Goal: Task Accomplishment & Management: Manage account settings

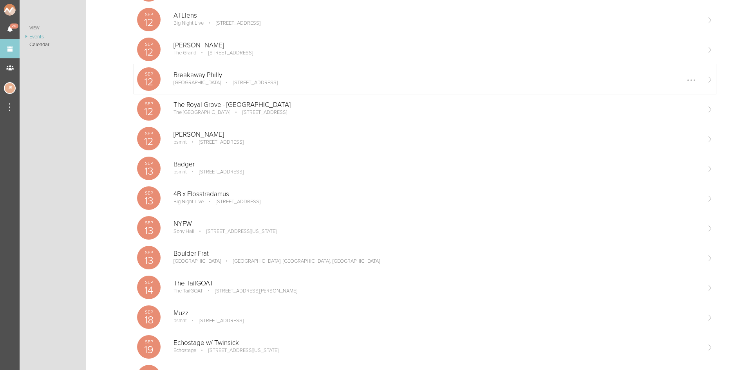
scroll to position [352, 0]
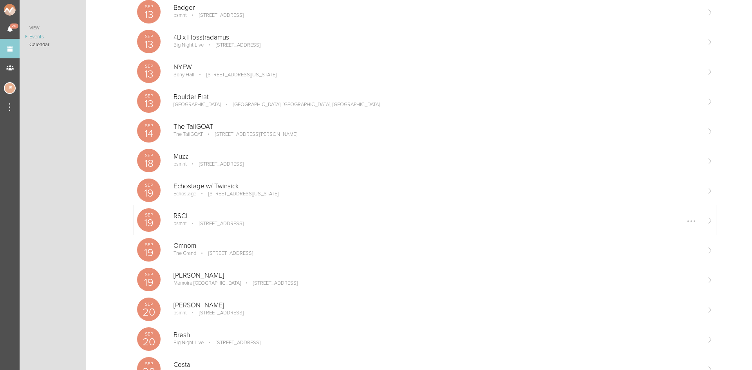
click at [256, 219] on p "RSCL" at bounding box center [436, 216] width 527 height 8
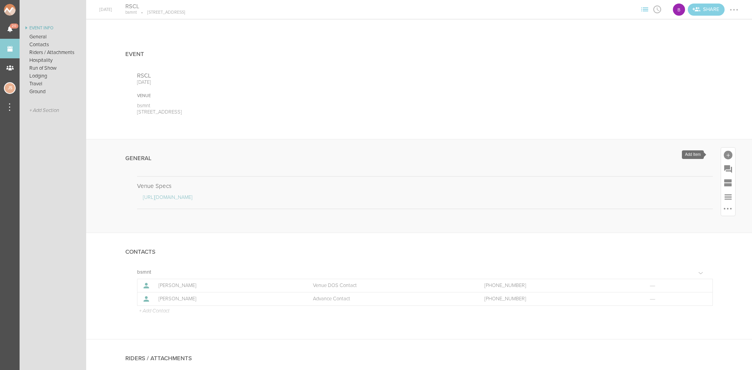
click at [724, 155] on div at bounding box center [728, 155] width 9 height 9
click at [625, 270] on link "Note" at bounding box center [617, 280] width 33 height 40
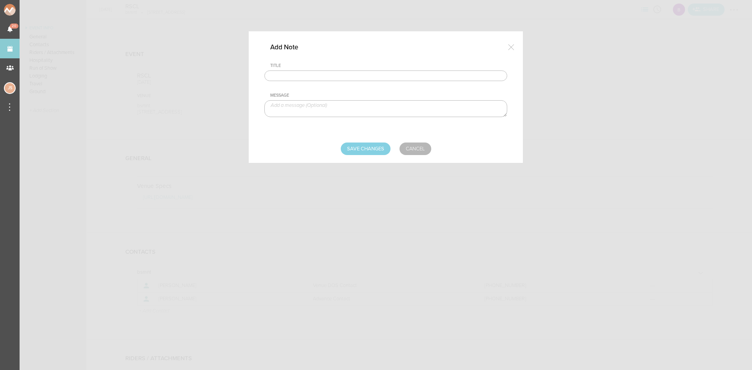
drag, startPoint x: 399, startPoint y: 78, endPoint x: 394, endPoint y: 79, distance: 4.8
click at [399, 78] on input "text" at bounding box center [385, 75] width 243 height 11
type input "Travel Party"
click at [410, 112] on textarea at bounding box center [385, 108] width 243 height 17
paste textarea "Franklin van Beek, Justin Taub, Steijn Bergsma"
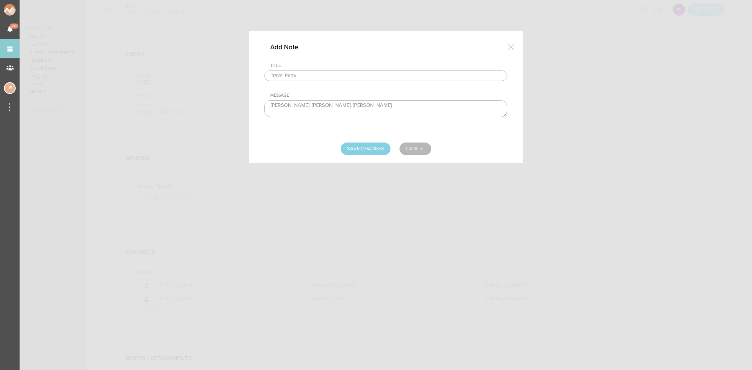
click at [314, 105] on textarea "Franklin van Beek, Justin Taub, Steijn Bergsma" at bounding box center [385, 108] width 243 height 17
click at [299, 111] on textarea "Franklin van Beek Justin Taub, Steijn Bergsma" at bounding box center [385, 108] width 243 height 17
type textarea "Franklin van Beek Justin Taub Steijn Bergsma"
click at [377, 152] on input "Save Changes" at bounding box center [366, 149] width 50 height 13
type input "Saving..."
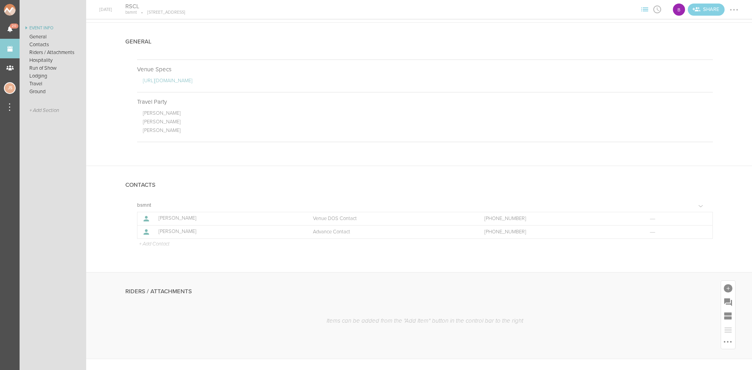
scroll to position [117, 0]
click at [166, 245] on p "+ Add Contact" at bounding box center [153, 243] width 31 height 6
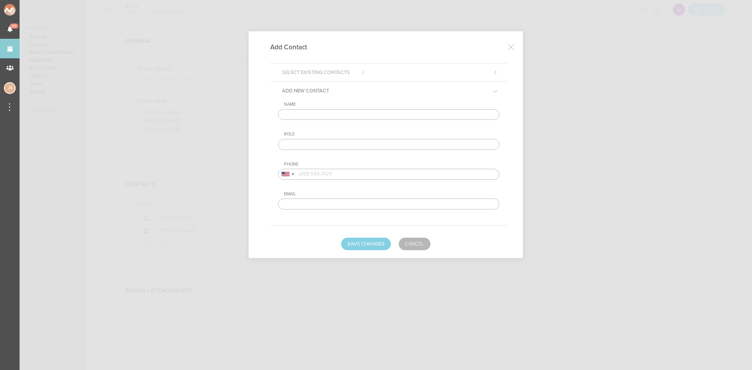
click at [338, 114] on input "text" at bounding box center [388, 114] width 221 height 11
type input "Franklin"
type input "Artist DOS Contact"
click at [284, 173] on div at bounding box center [286, 174] width 8 height 4
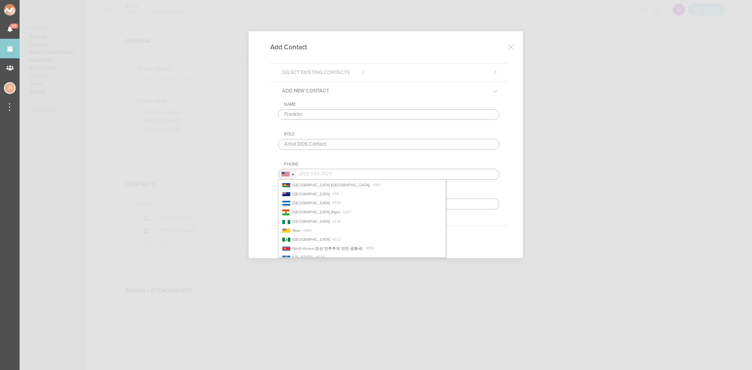
scroll to position [1370, 0]
click at [318, 212] on li "Netherlands (Nederland) + 31" at bounding box center [361, 215] width 167 height 9
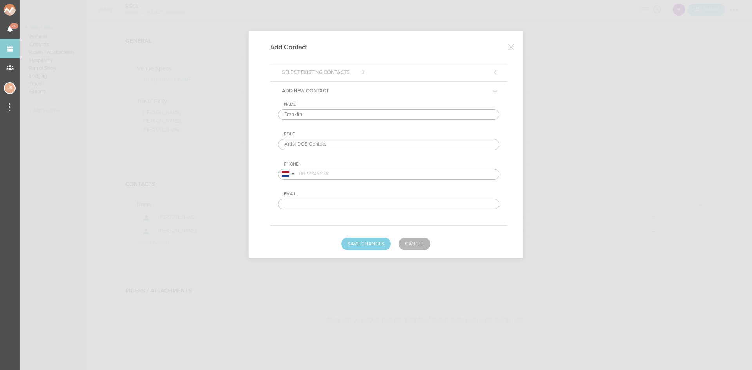
click at [386, 171] on input "tel" at bounding box center [388, 174] width 221 height 11
paste input "6 50620708"
type input "6 50620708"
click at [380, 246] on button "Save Changes" at bounding box center [366, 244] width 50 height 13
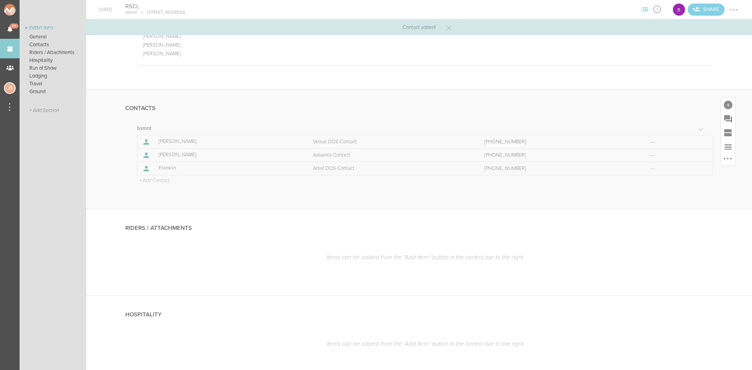
scroll to position [196, 0]
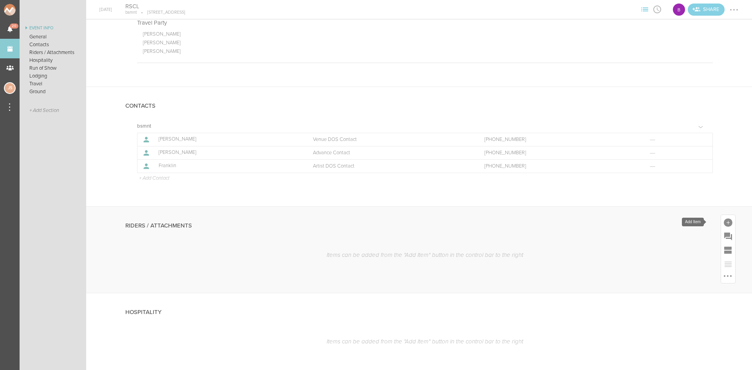
click at [725, 220] on div at bounding box center [728, 222] width 9 height 9
click at [612, 240] on icon at bounding box center [618, 239] width 16 height 16
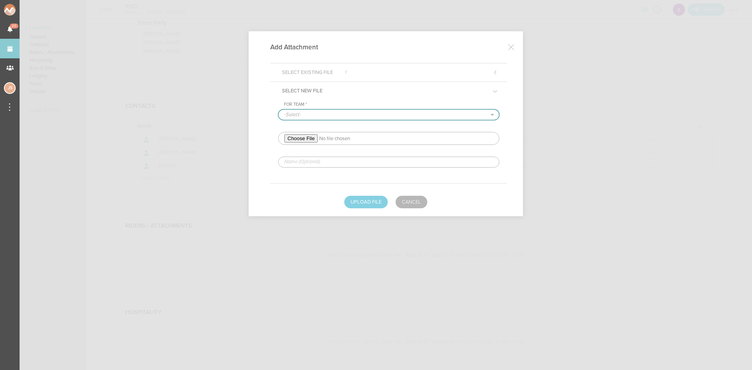
click at [375, 114] on select "-Select- bsmnt" at bounding box center [388, 115] width 220 height 10
select select "1884"
click at [278, 110] on select "-Select- bsmnt" at bounding box center [388, 115] width 220 height 10
click at [312, 137] on input "file" at bounding box center [388, 138] width 221 height 13
type input "C:\fakepath\RSCL Rider (2)-redlined.pdf"
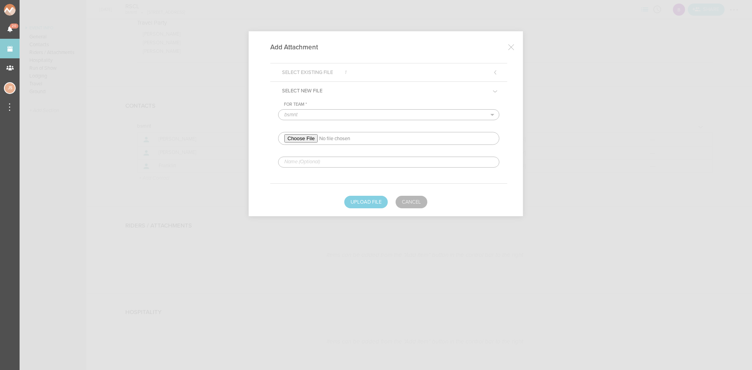
click at [338, 163] on input "text" at bounding box center [388, 162] width 221 height 11
type input "REDLINED HERE"
click at [354, 204] on button "Upload File" at bounding box center [365, 202] width 43 height 13
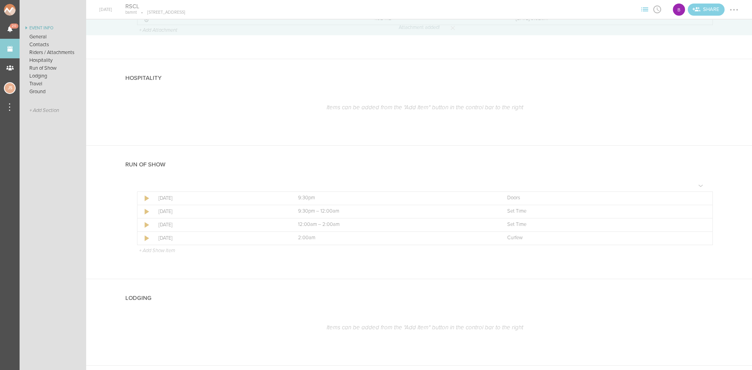
scroll to position [470, 0]
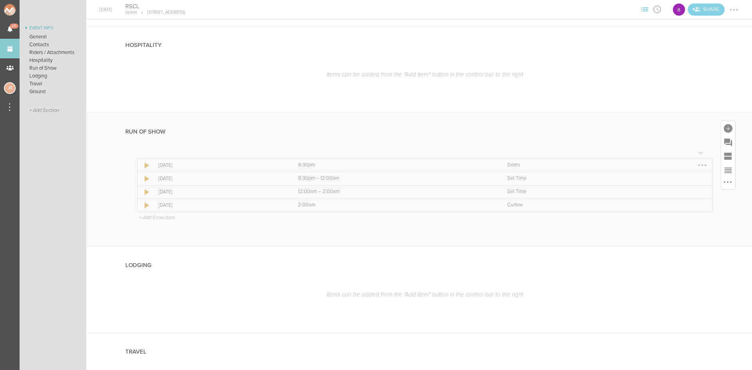
click at [696, 164] on div at bounding box center [702, 165] width 13 height 13
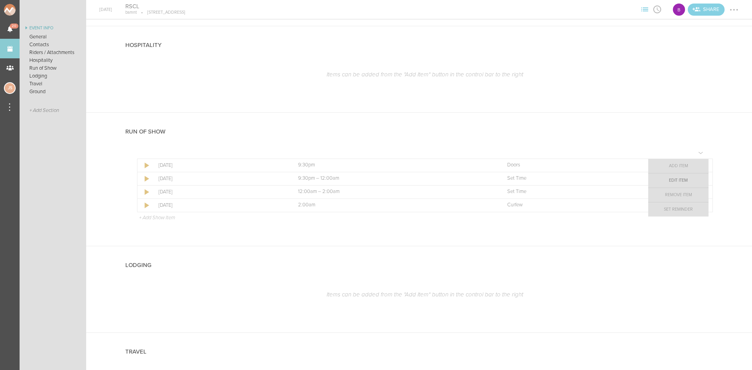
drag, startPoint x: 692, startPoint y: 164, endPoint x: 635, endPoint y: 131, distance: 66.0
click at [690, 181] on link "Edit Item" at bounding box center [678, 180] width 60 height 14
select select "Doors"
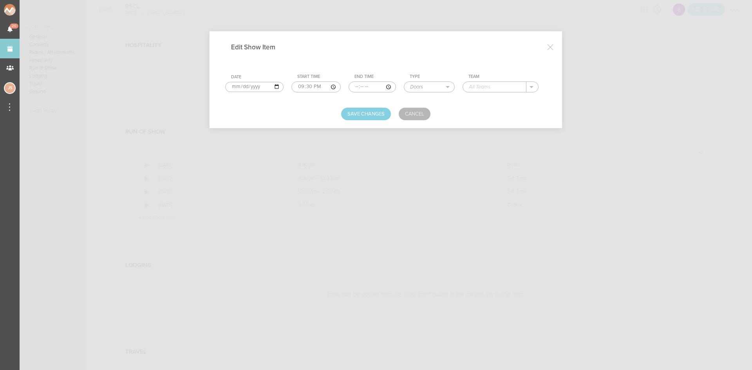
click at [509, 88] on input "text" at bounding box center [494, 87] width 63 height 10
click at [496, 99] on div "bsmnt" at bounding box center [484, 99] width 30 height 14
type input "bsmnt"
click at [358, 118] on button "Save Changes" at bounding box center [366, 114] width 50 height 13
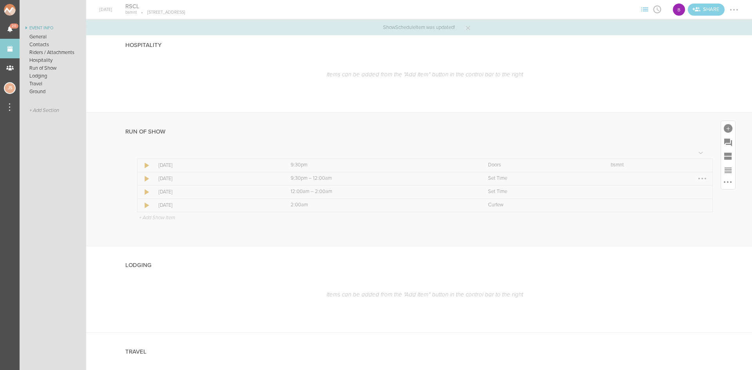
click at [697, 177] on div at bounding box center [702, 178] width 13 height 13
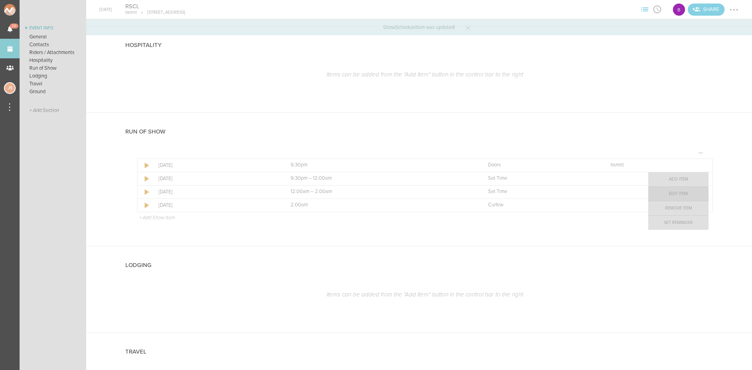
click at [674, 195] on link "Edit Item" at bounding box center [678, 194] width 60 height 14
select select "Set Time"
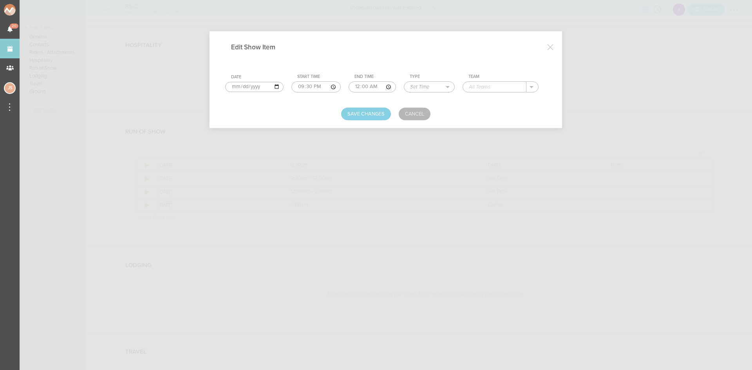
click at [353, 87] on input "00:00" at bounding box center [371, 86] width 47 height 11
type input "22:45"
type input "Yogi"
click at [362, 116] on button "Save Changes" at bounding box center [366, 114] width 50 height 13
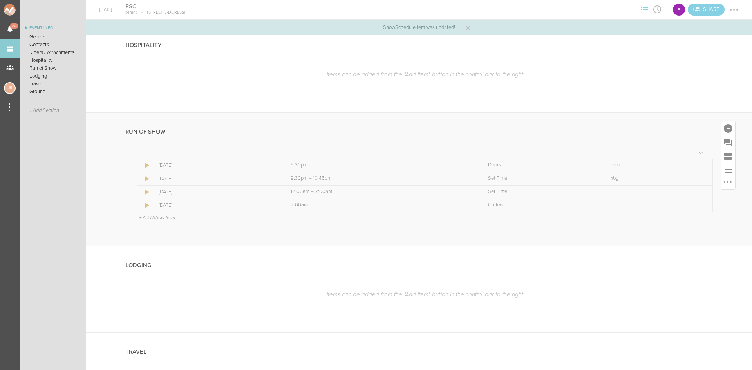
click at [169, 218] on p "+ Add Show Item" at bounding box center [157, 218] width 36 height 6
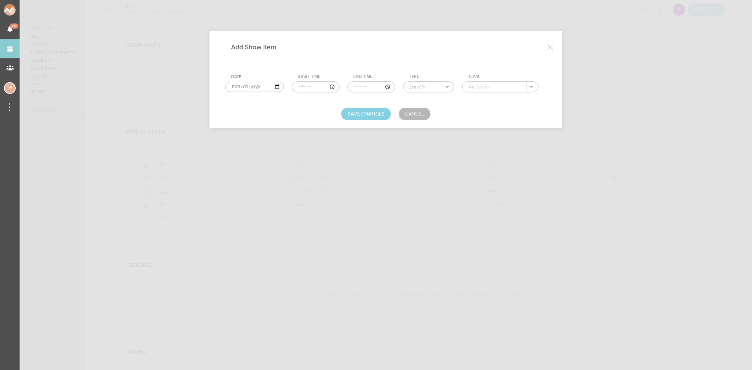
click at [297, 87] on input "time" at bounding box center [316, 86] width 48 height 11
click at [298, 88] on input "time" at bounding box center [316, 86] width 48 height 11
type input "22:45"
type input "00:00"
select select "Set Time"
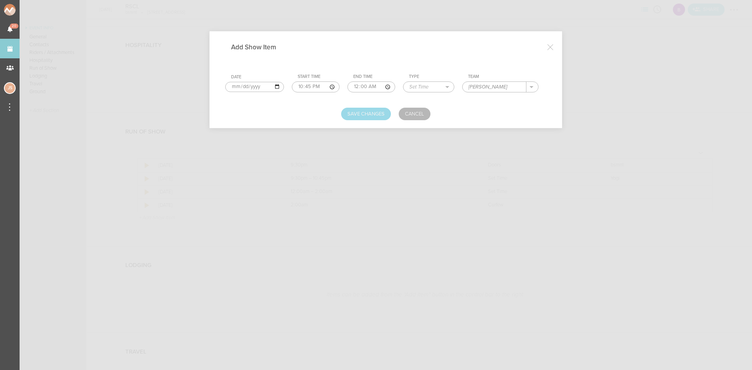
type input "Shane Dougherty"
click at [351, 115] on button "Save Changes" at bounding box center [366, 114] width 50 height 13
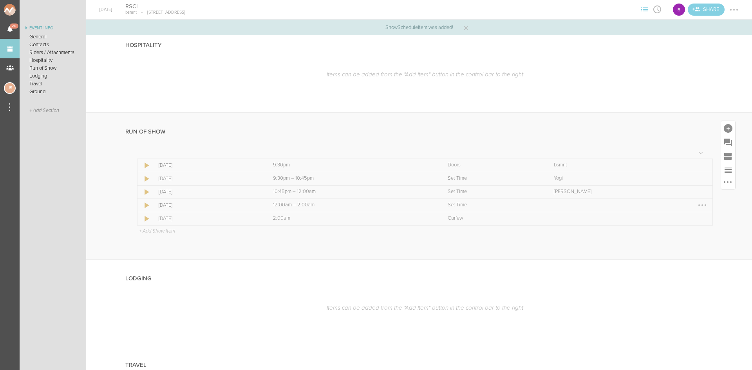
click at [697, 205] on div at bounding box center [702, 205] width 13 height 13
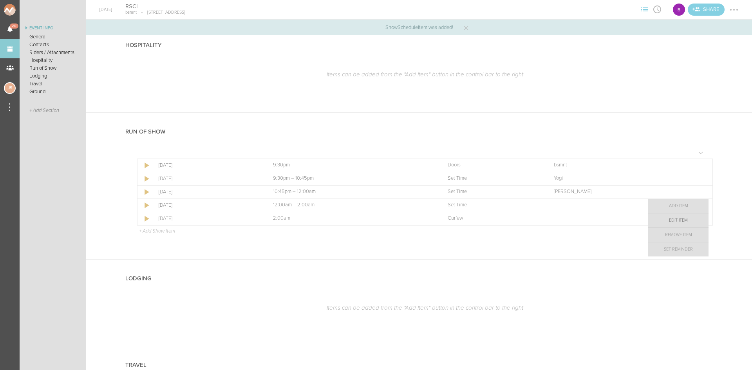
drag, startPoint x: 697, startPoint y: 205, endPoint x: 688, endPoint y: 220, distance: 17.3
click at [692, 224] on link "Edit Item" at bounding box center [678, 220] width 60 height 14
select select "Set Time"
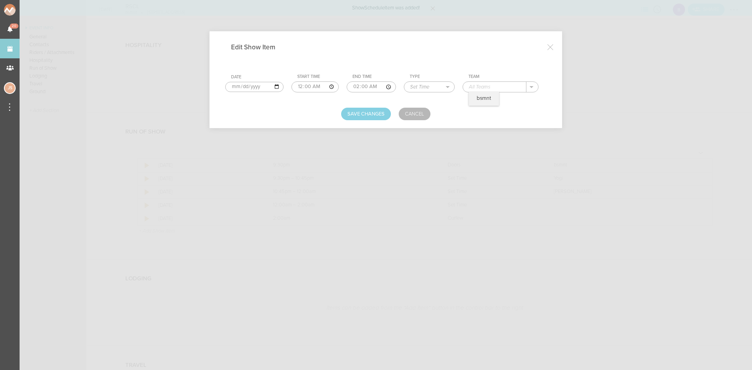
click at [500, 87] on input "text" at bounding box center [494, 87] width 63 height 10
type input "RSCL"
click at [374, 116] on button "Save Changes" at bounding box center [366, 114] width 50 height 13
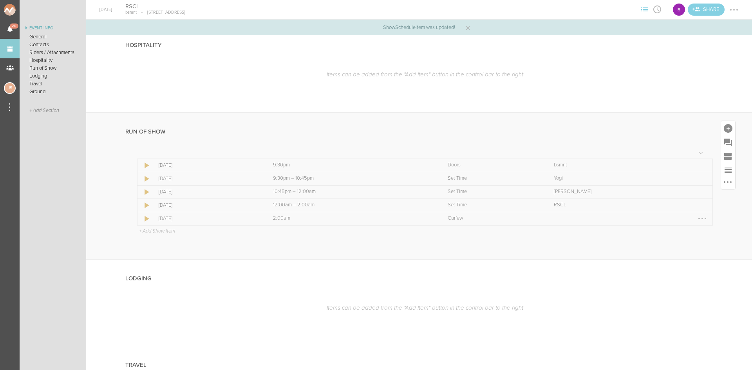
click at [696, 218] on div at bounding box center [702, 218] width 13 height 13
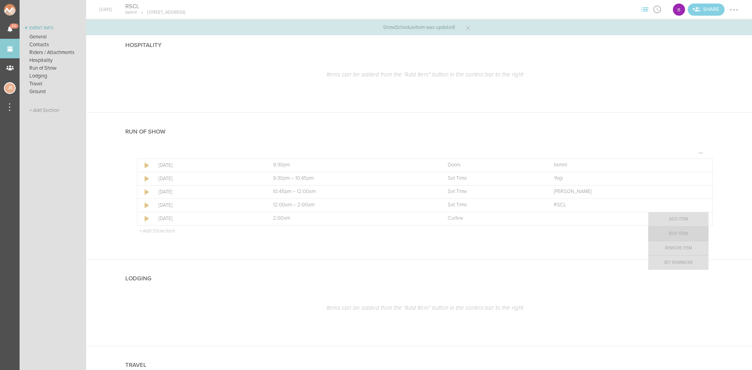
click at [689, 236] on link "Edit Item" at bounding box center [678, 234] width 60 height 14
select select "Curfew"
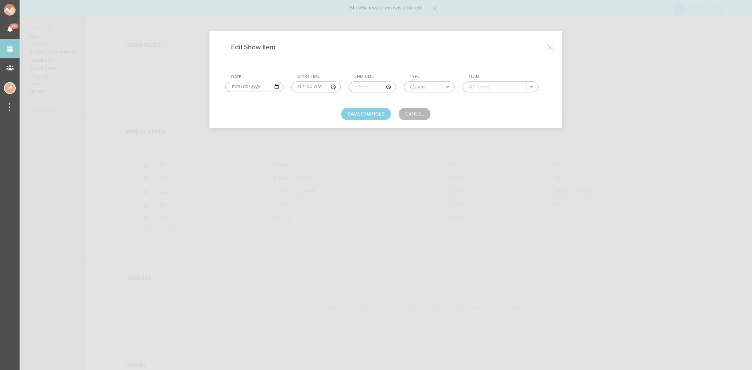
click at [493, 89] on input "text" at bounding box center [494, 87] width 63 height 10
click at [492, 98] on div "bsmnt" at bounding box center [484, 99] width 30 height 14
type input "bsmnt"
click at [375, 112] on button "Save Changes" at bounding box center [366, 114] width 50 height 13
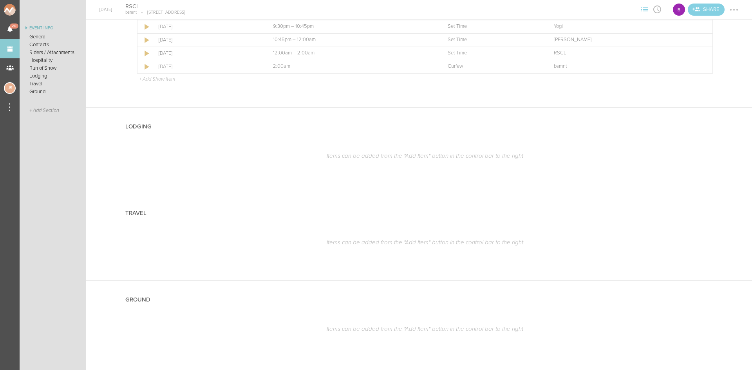
scroll to position [627, 0]
click at [724, 114] on div at bounding box center [728, 118] width 14 height 14
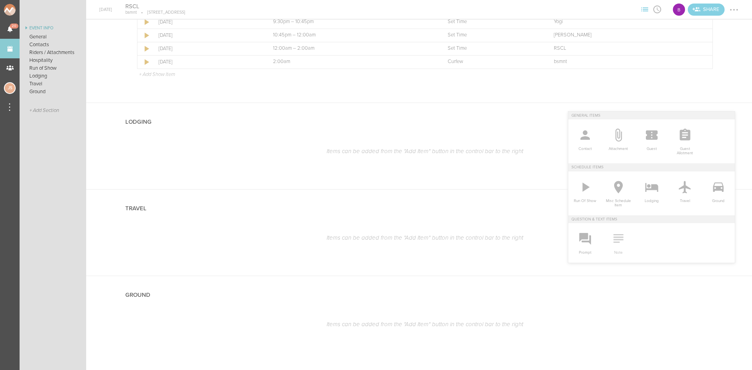
click at [610, 238] on icon at bounding box center [618, 239] width 16 height 16
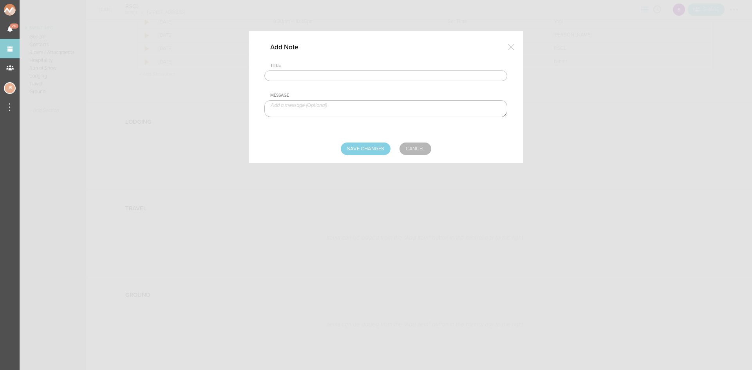
click at [372, 74] on input "text" at bounding box center [385, 75] width 243 height 11
type input "Hotel"
click at [296, 111] on textarea at bounding box center [385, 108] width 243 height 17
type textarea "Marriott Boston Logan Airport"
click at [373, 150] on input "Save Changes" at bounding box center [366, 149] width 50 height 13
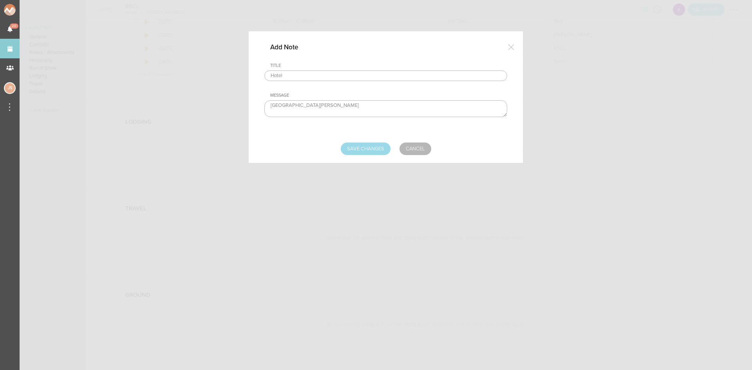
type input "Saving..."
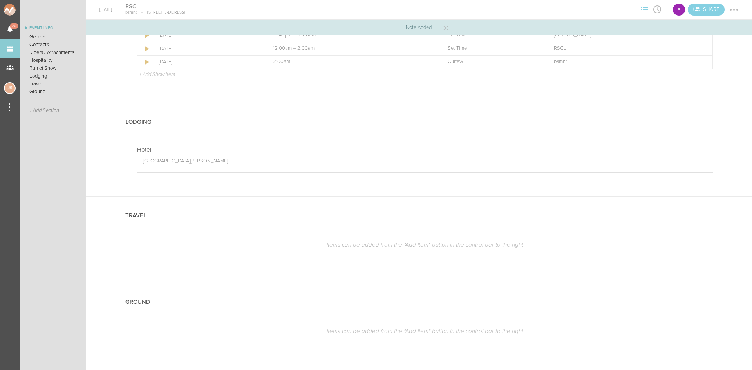
click at [733, 12] on div at bounding box center [734, 10] width 13 height 13
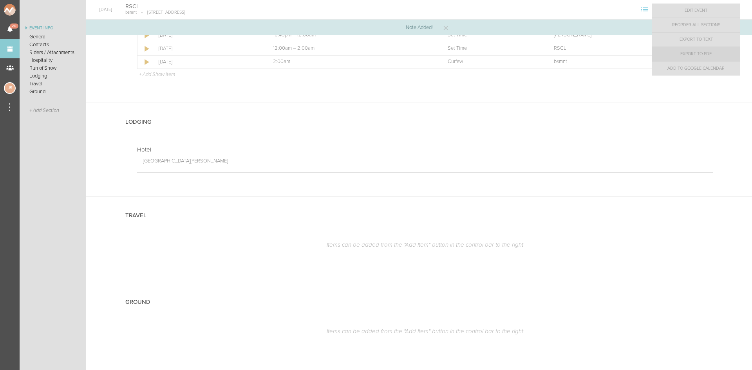
click at [713, 55] on link "Export to PDF" at bounding box center [696, 54] width 88 height 14
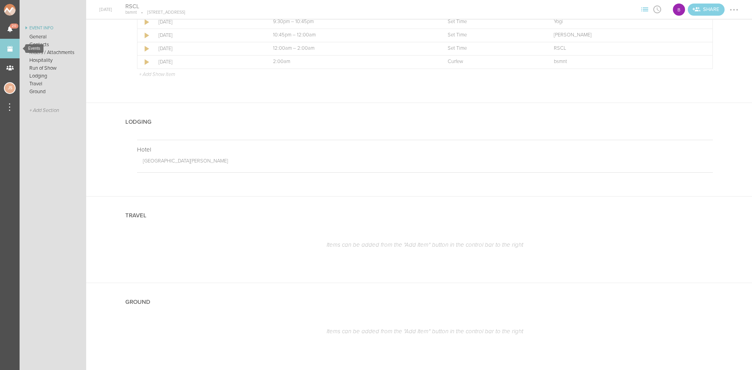
click at [15, 47] on link "Events" at bounding box center [10, 49] width 20 height 20
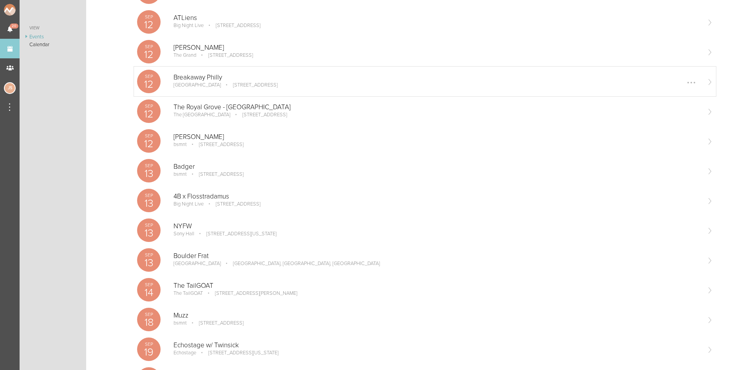
scroll to position [196, 0]
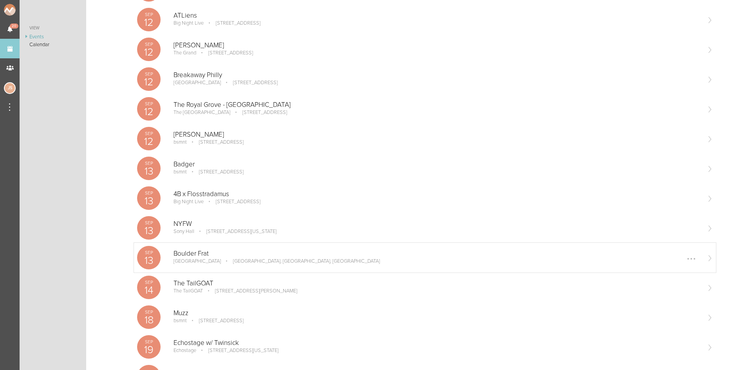
click at [240, 265] on div "Boulder Frat Boulder Boulder, CO, USA Edit Remove" at bounding box center [436, 258] width 527 height 16
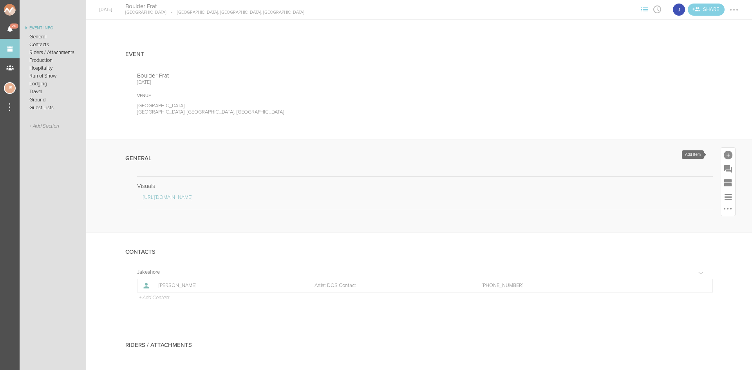
click at [724, 152] on div at bounding box center [728, 155] width 9 height 9
click at [610, 275] on icon at bounding box center [618, 275] width 16 height 16
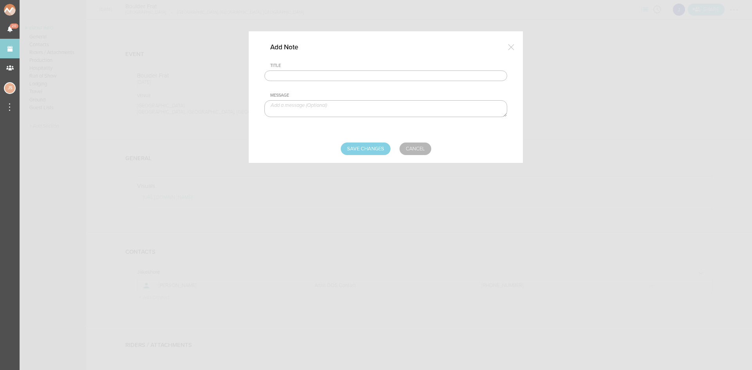
click at [283, 77] on input "text" at bounding box center [385, 75] width 243 height 11
type input "Travel Party"
click at [318, 107] on textarea at bounding box center [385, 108] width 243 height 17
type textarea "[PERSON_NAME] - Artist"
click at [374, 155] on div "Add Note Title Travel Party Message [PERSON_NAME] - Artist Save Changes Cancel" at bounding box center [386, 97] width 274 height 132
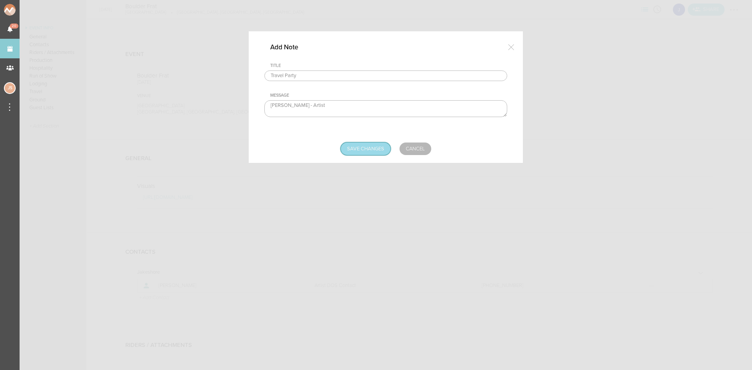
click at [372, 149] on input "Save Changes" at bounding box center [366, 149] width 50 height 13
type input "Saving..."
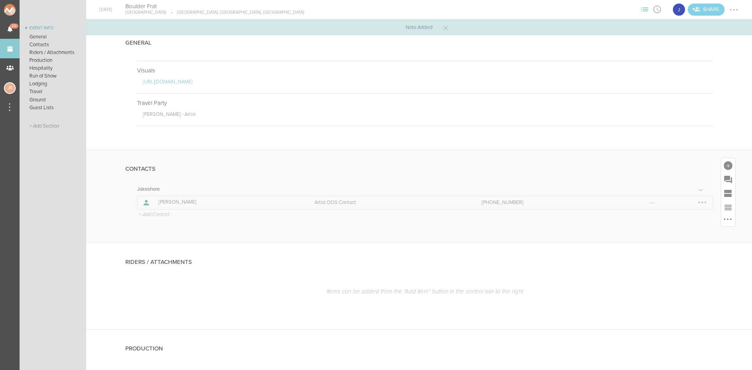
scroll to position [117, 0]
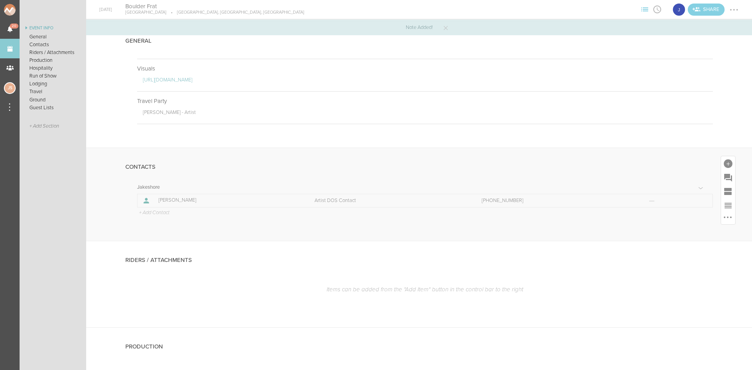
click at [164, 211] on p "+ Add Contact" at bounding box center [153, 213] width 31 height 6
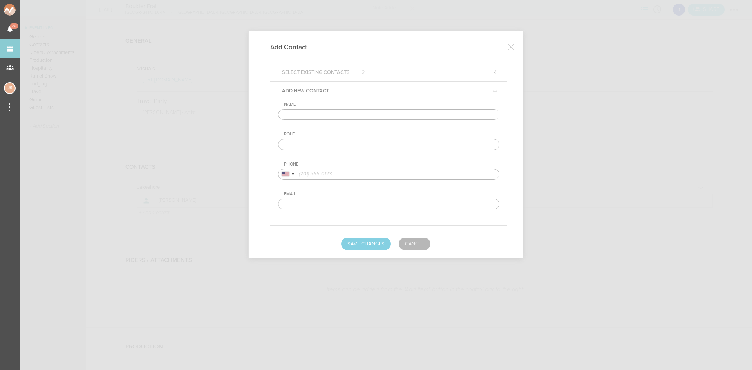
click at [352, 112] on input "text" at bounding box center [388, 114] width 221 height 11
type input "a"
type input "[PERSON_NAME]"
type input "Venue DOS Contact"
click at [322, 175] on input "tel" at bounding box center [388, 174] width 221 height 11
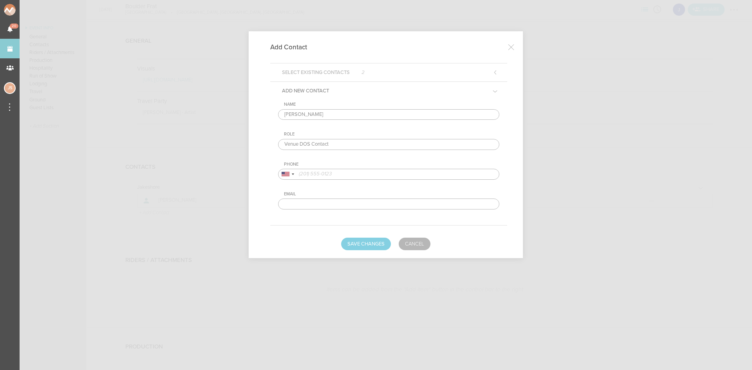
paste input "[PHONE_NUMBER]"
type input "[PHONE_NUMBER]"
click at [378, 243] on button "Save Changes" at bounding box center [366, 244] width 50 height 13
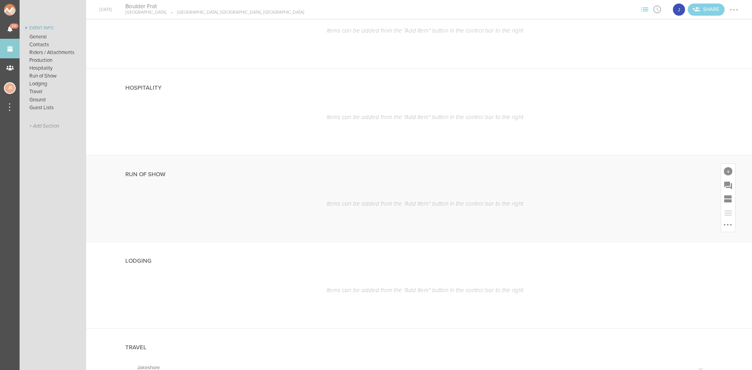
scroll to position [509, 0]
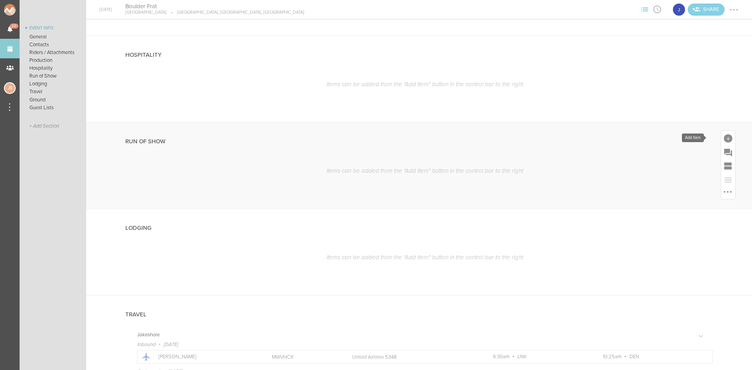
click at [724, 138] on div at bounding box center [728, 138] width 9 height 9
click at [582, 210] on icon at bounding box center [585, 206] width 7 height 9
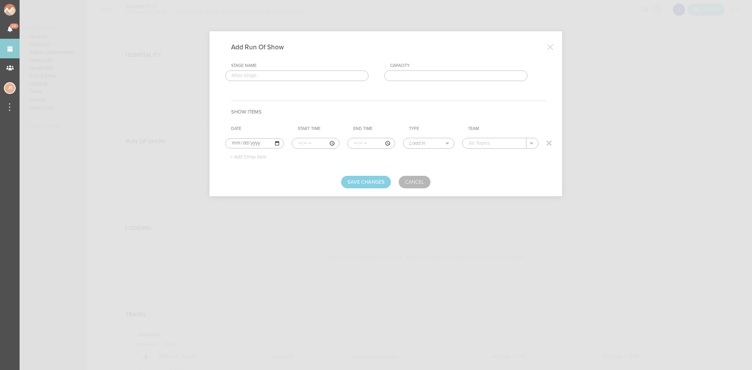
click at [298, 142] on input "time" at bounding box center [316, 143] width 48 height 11
type input "12:00"
type input "12:30"
select select "Soundcheck"
click at [505, 153] on div "Jakeshore" at bounding box center [488, 155] width 40 height 14
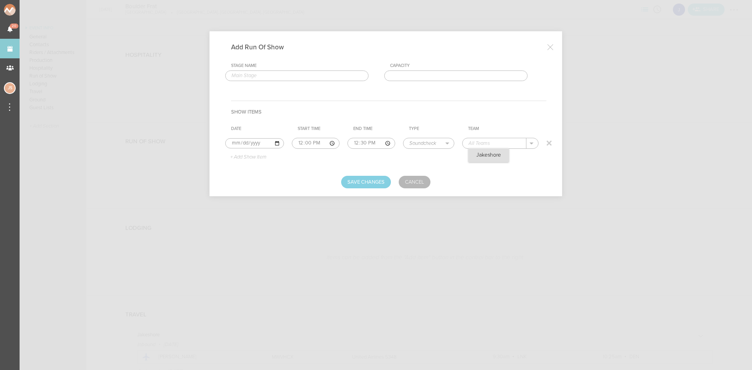
type input "Jakeshore"
click at [239, 155] on p "+ Add Show Item" at bounding box center [245, 157] width 42 height 6
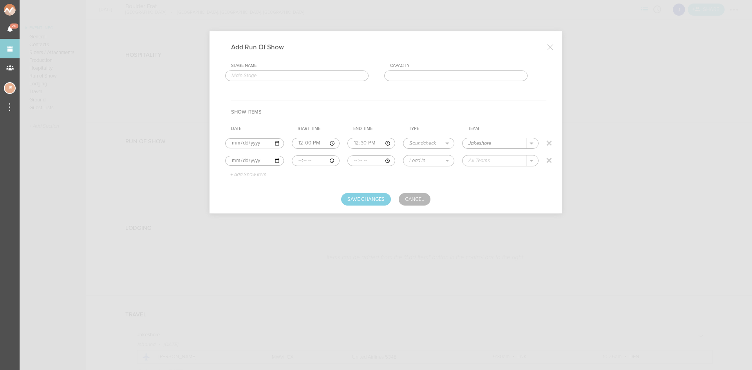
click at [296, 164] on input "time" at bounding box center [316, 160] width 48 height 11
type input "13:00"
select select "Doors"
type input "Frat"
click at [258, 175] on p "+ Add Show Item" at bounding box center [245, 175] width 42 height 6
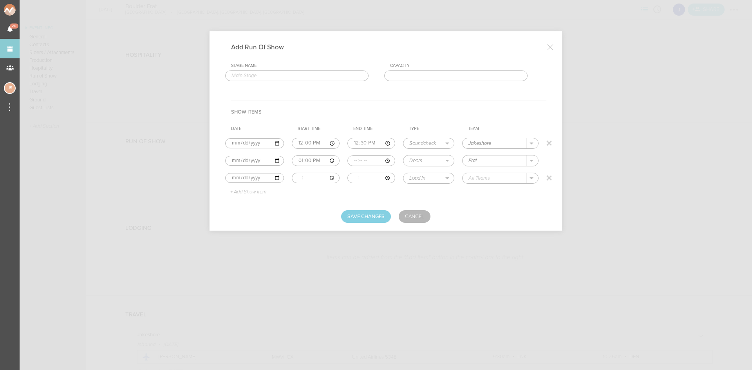
click at [298, 179] on input "time" at bounding box center [316, 178] width 48 height 11
type input "13:00"
type input "15:00"
select select "Set Time"
type input "Support"
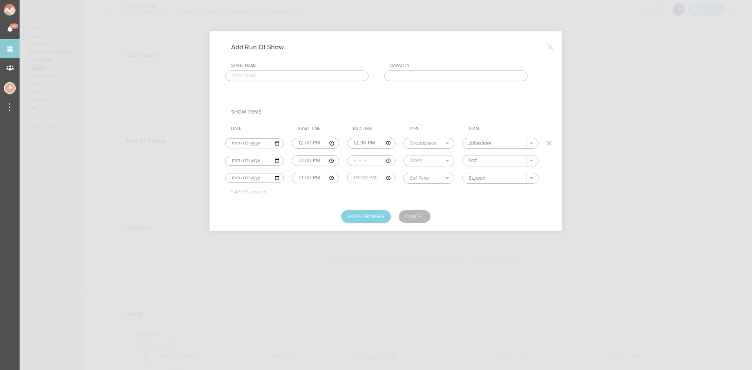
click at [248, 190] on p "+ Add Show Item" at bounding box center [245, 192] width 42 height 6
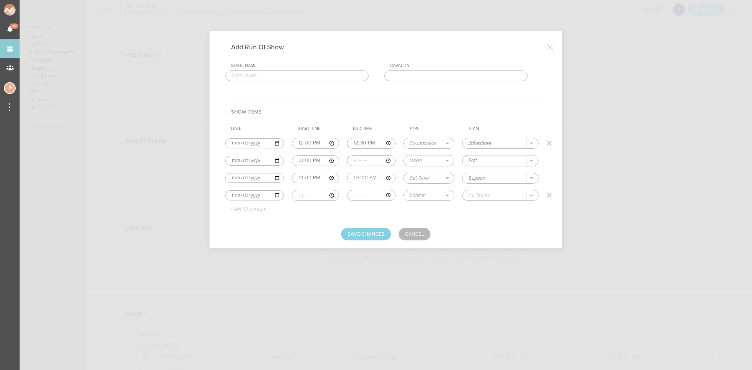
click at [298, 195] on input "time" at bounding box center [315, 195] width 47 height 11
type input "15:00"
type input "16:30"
select select "Set Time"
click at [475, 205] on div "Jakeshore" at bounding box center [489, 207] width 40 height 14
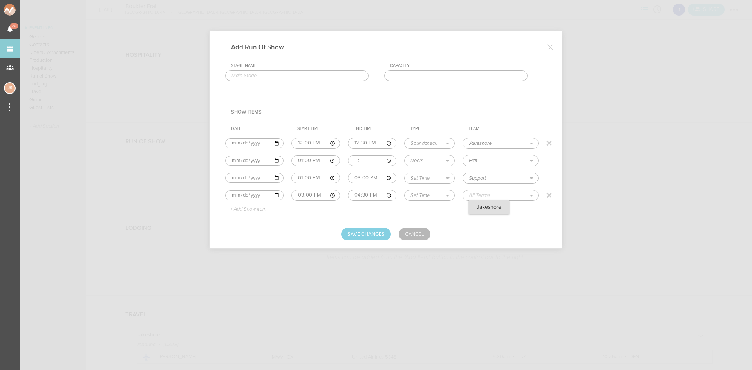
type input "Jakeshore"
click at [258, 209] on p "+ Add Show Item" at bounding box center [245, 209] width 42 height 6
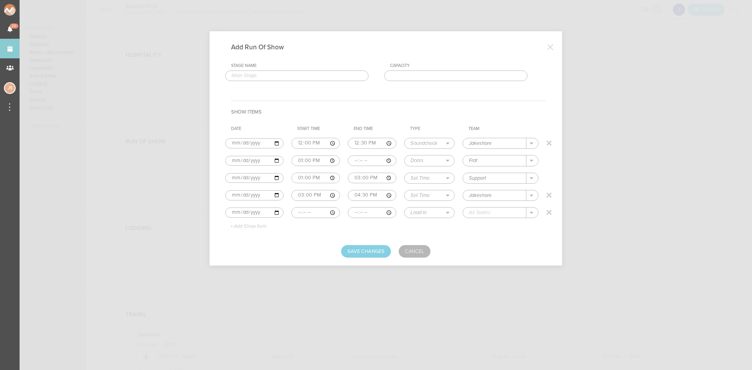
click at [294, 213] on input "time" at bounding box center [315, 212] width 49 height 11
click at [543, 206] on div at bounding box center [543, 206] width 0 height 0
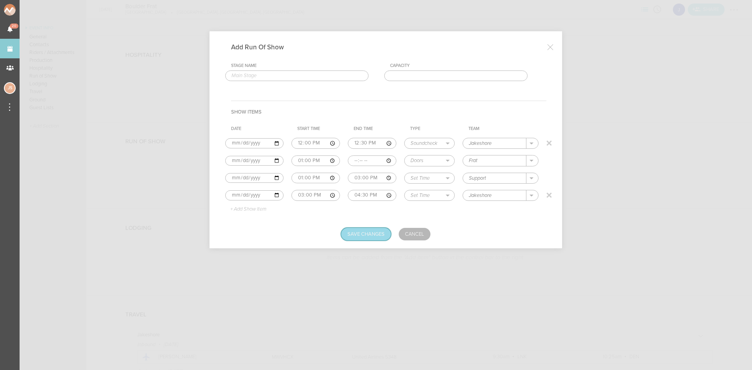
click at [363, 234] on button "Save Changes" at bounding box center [366, 234] width 50 height 13
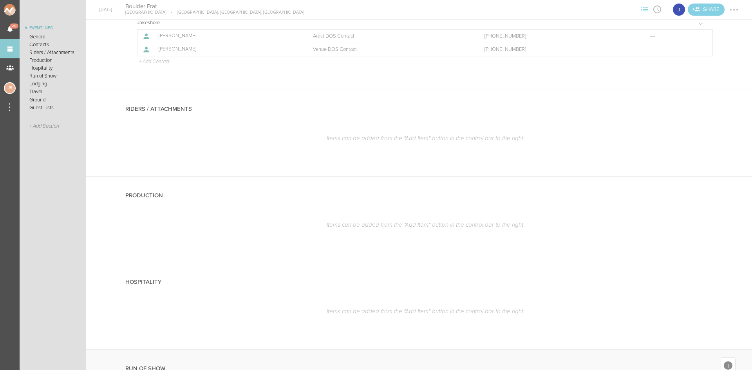
scroll to position [196, 0]
